Goal: Task Accomplishment & Management: Complete application form

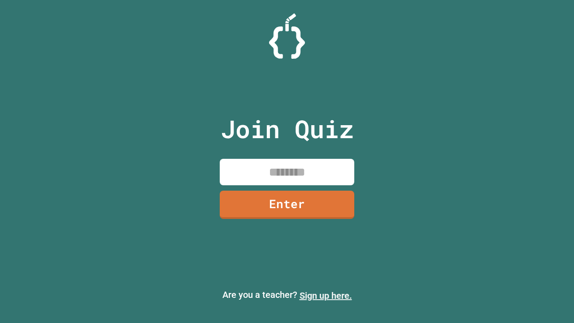
click at [325, 295] on link "Sign up here." at bounding box center [325, 295] width 52 height 11
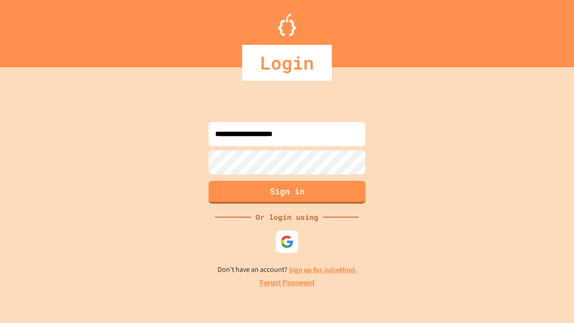
type input "**********"
